Goal: Find specific page/section: Locate a particular part of the current website

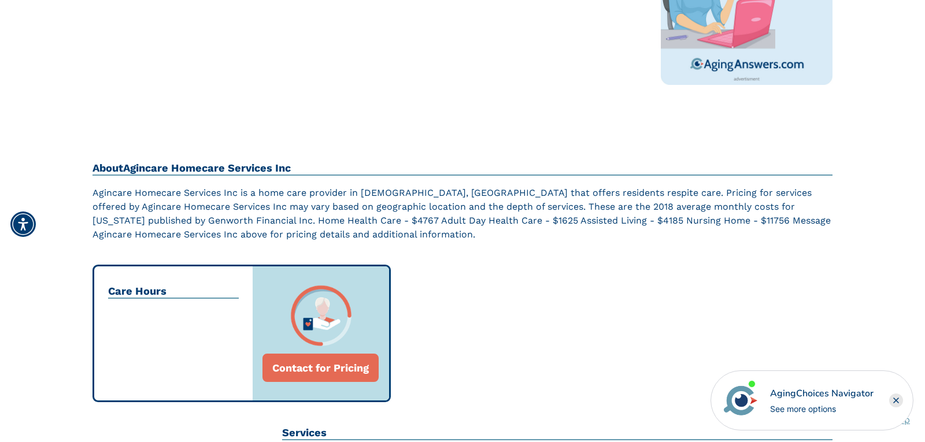
scroll to position [405, 0]
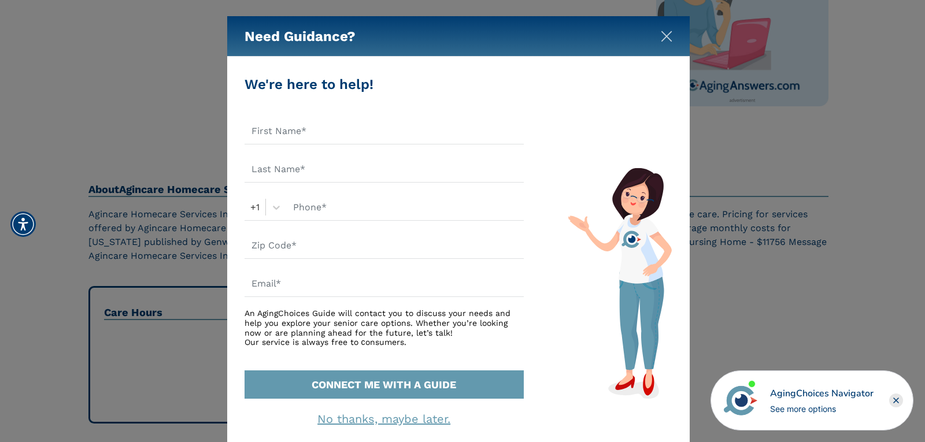
click at [665, 35] on img "Close" at bounding box center [667, 37] width 12 height 12
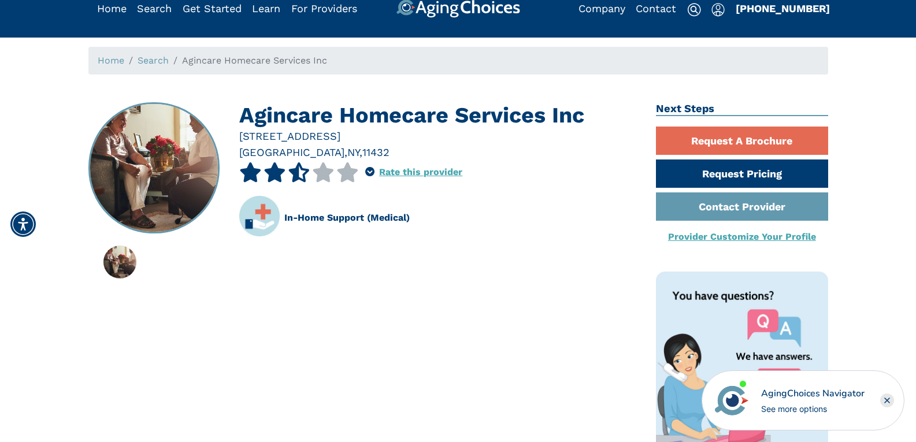
scroll to position [0, 0]
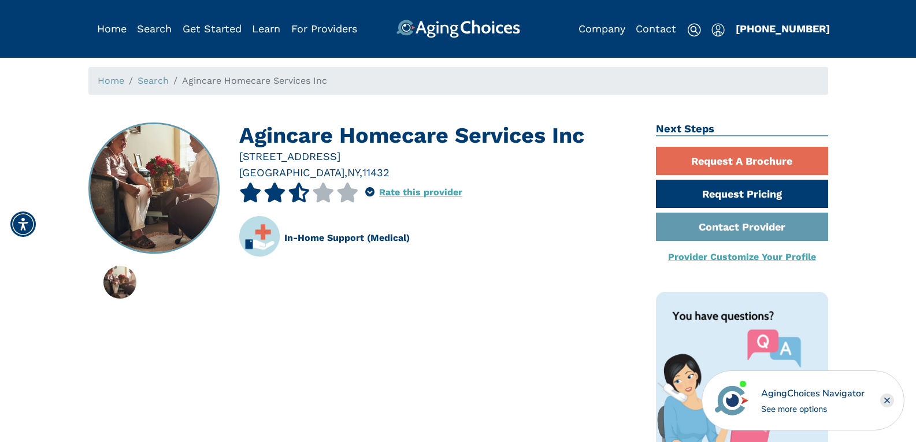
drag, startPoint x: 781, startPoint y: 30, endPoint x: 809, endPoint y: 45, distance: 31.8
click at [809, 45] on header "Home Search Browse Get Started Learn For Providers Company Contact Sign In Sign…" at bounding box center [458, 29] width 916 height 58
